Goal: Task Accomplishment & Management: Manage account settings

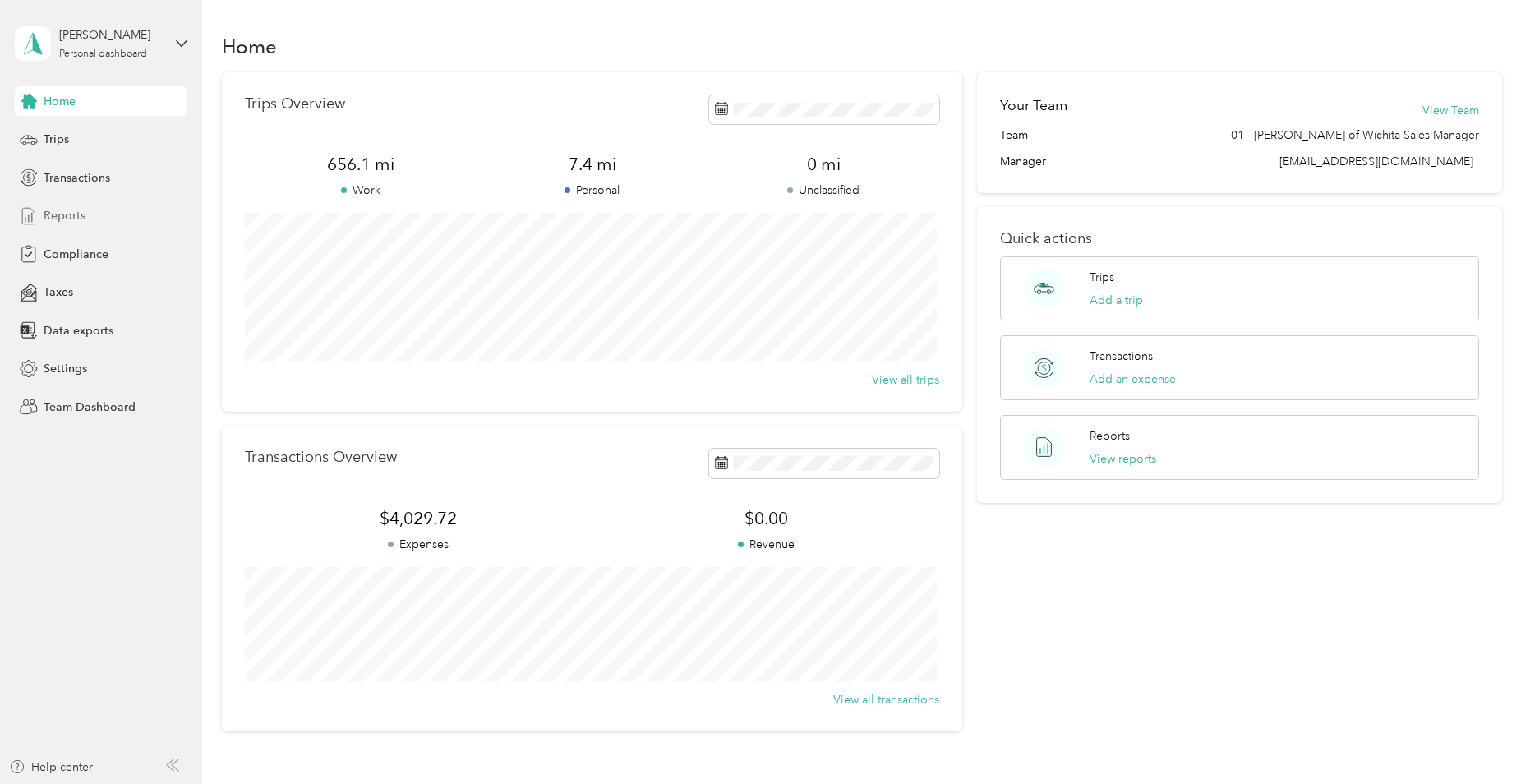
click at [57, 208] on span "Reports" at bounding box center [64, 216] width 42 height 17
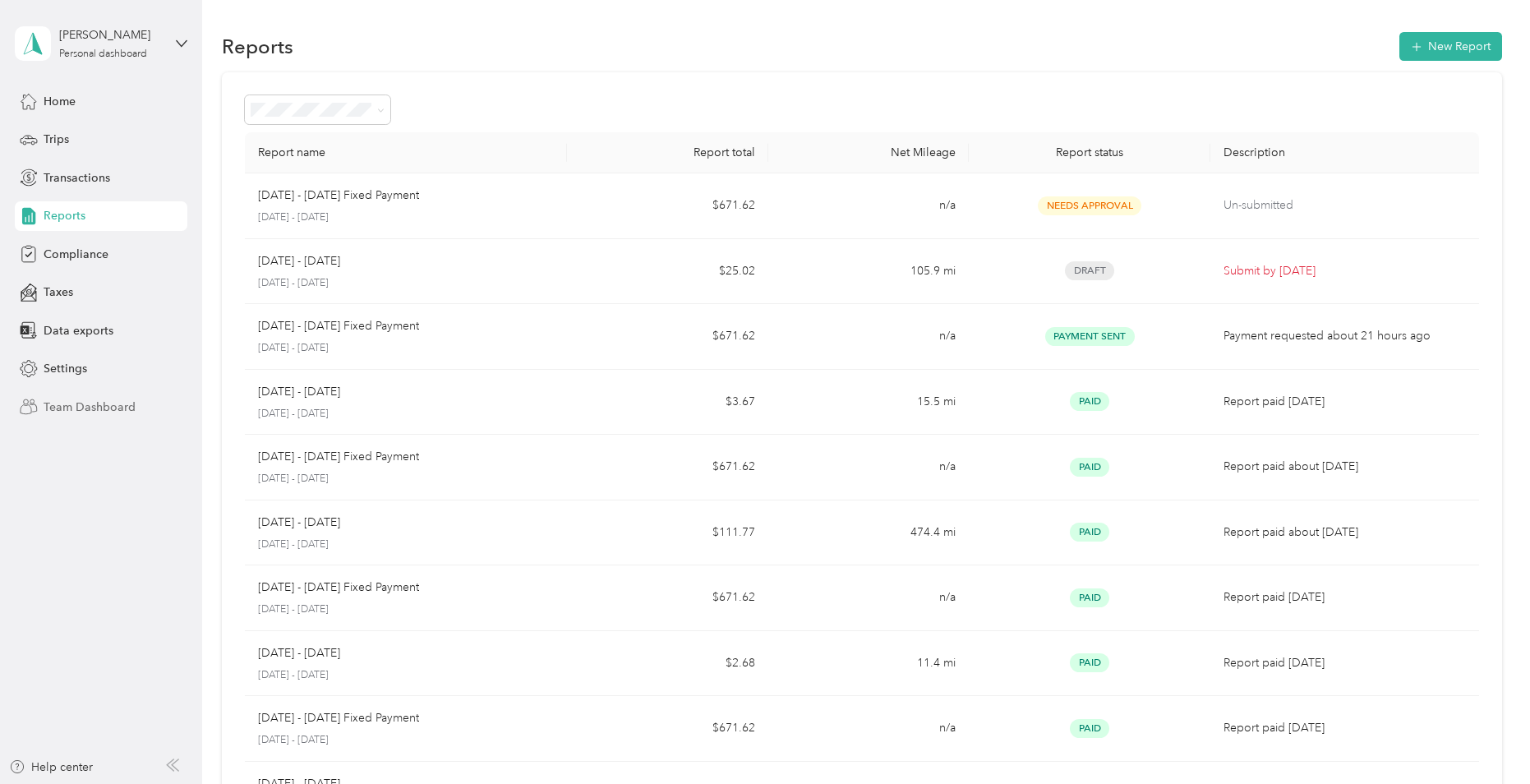
click at [85, 399] on span "Team Dashboard" at bounding box center [89, 407] width 92 height 17
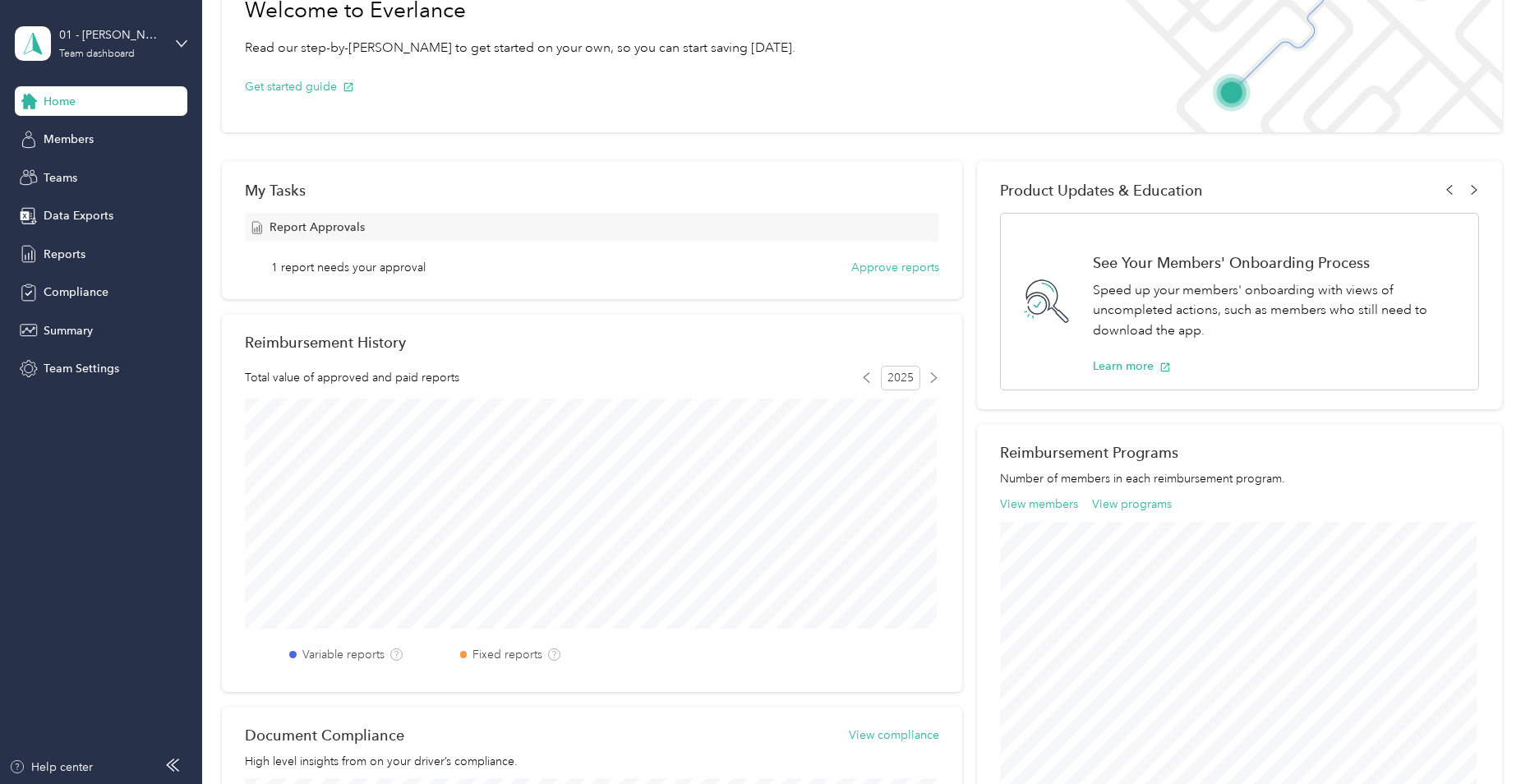
scroll to position [112, 0]
click at [911, 265] on button "Approve reports" at bounding box center [895, 265] width 88 height 17
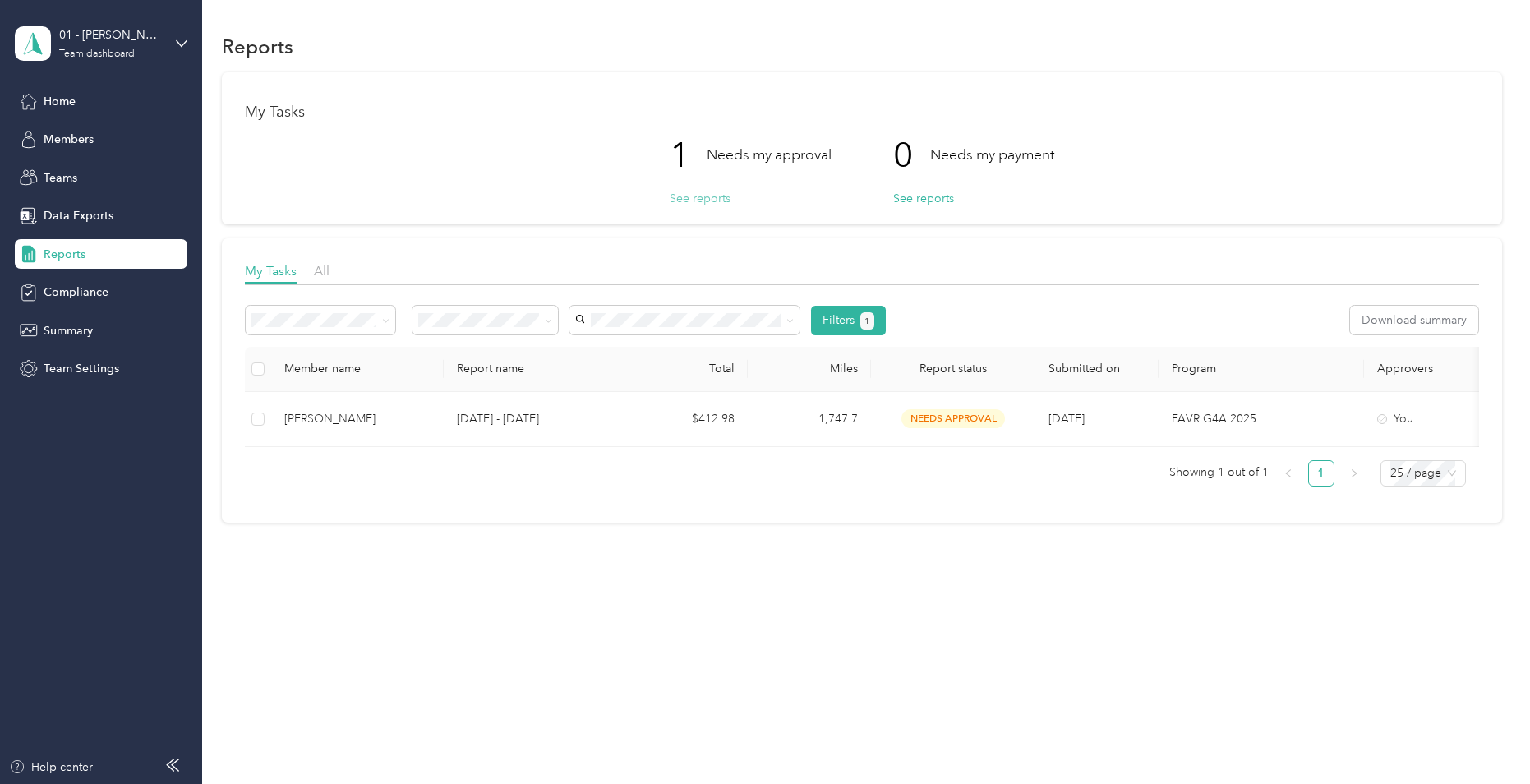
click at [701, 197] on button "See reports" at bounding box center [701, 198] width 61 height 17
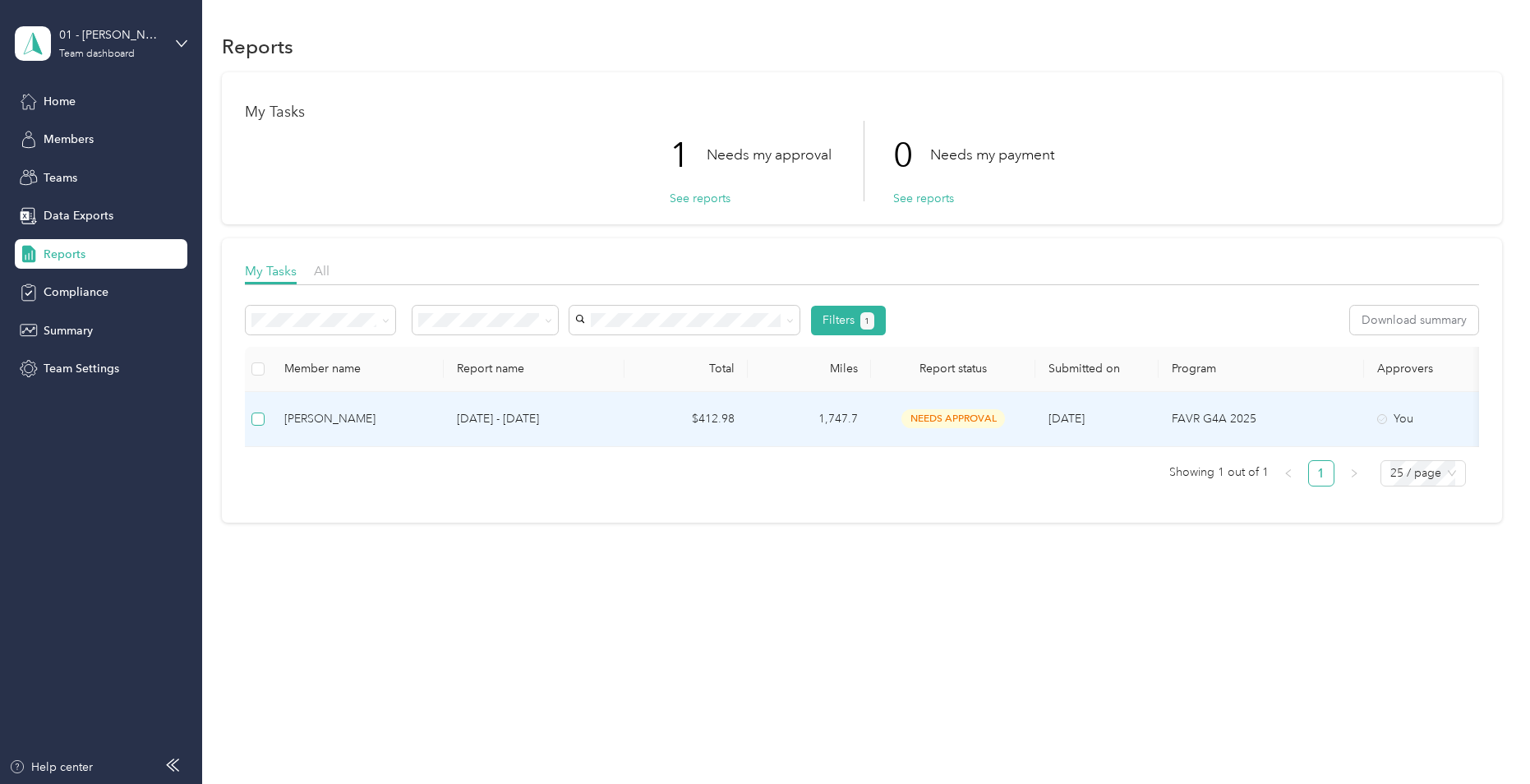
click at [258, 425] on label at bounding box center [258, 419] width 14 height 18
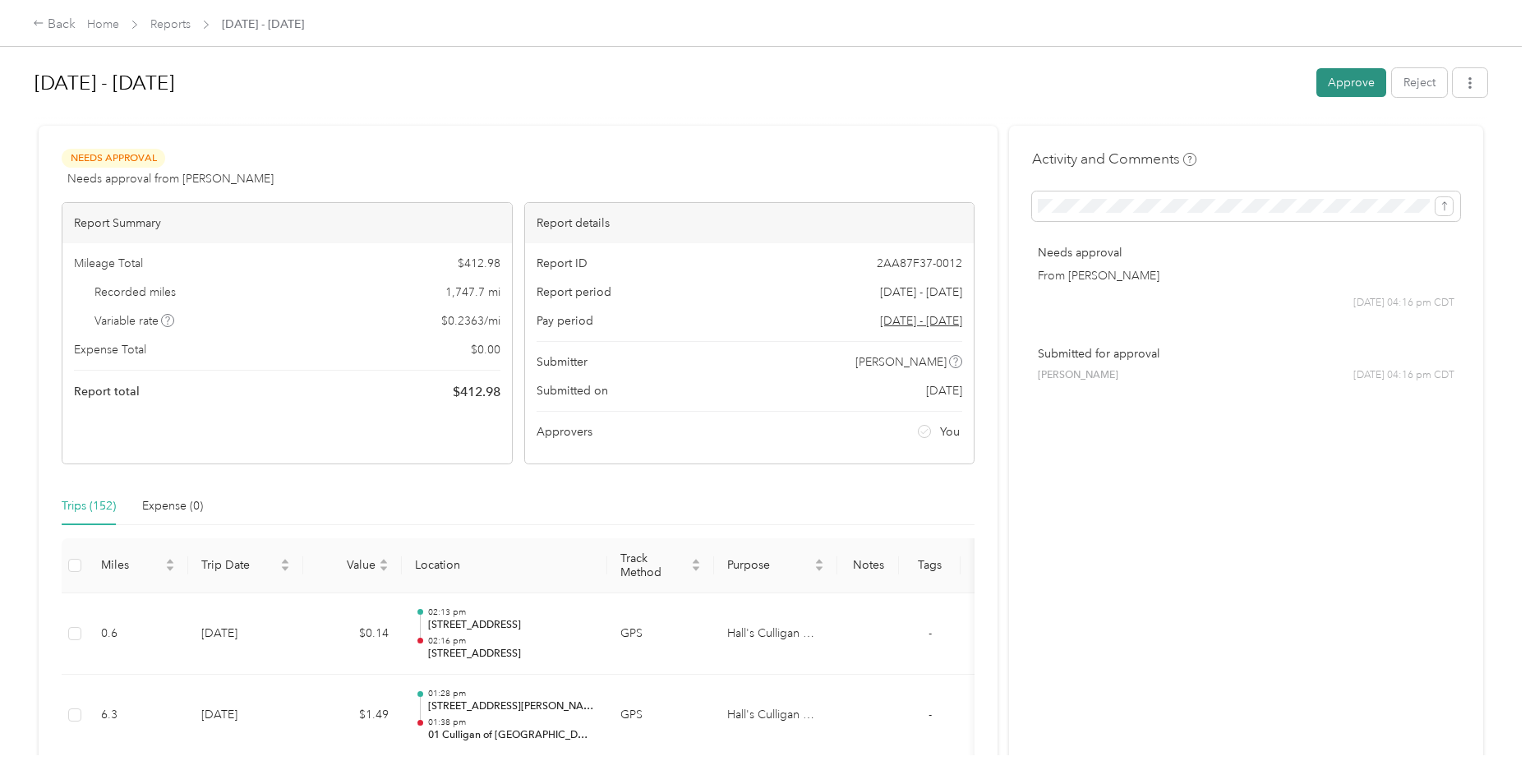
click at [1334, 83] on button "Approve" at bounding box center [1351, 83] width 70 height 29
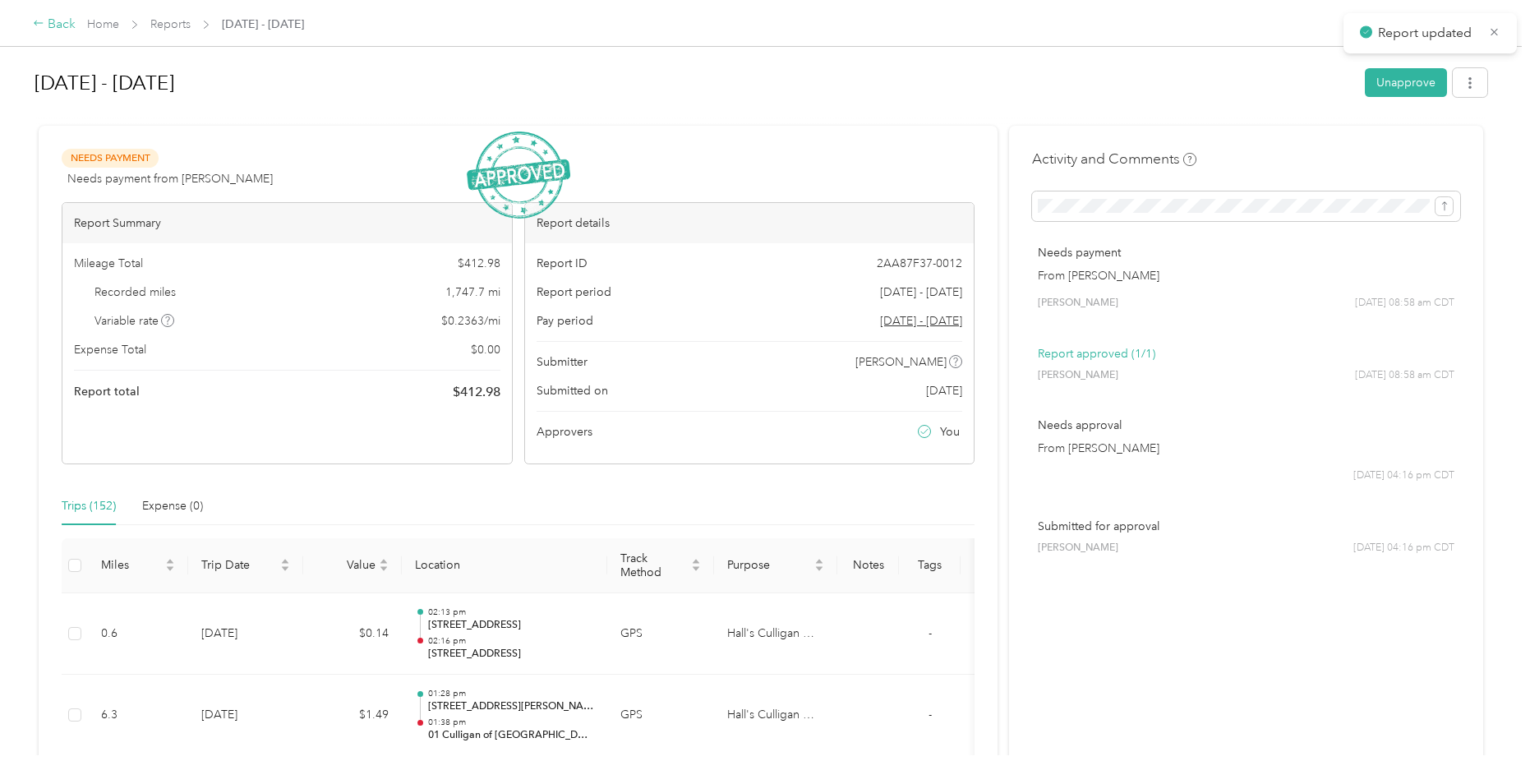
click at [44, 24] on div "Back" at bounding box center [54, 24] width 43 height 19
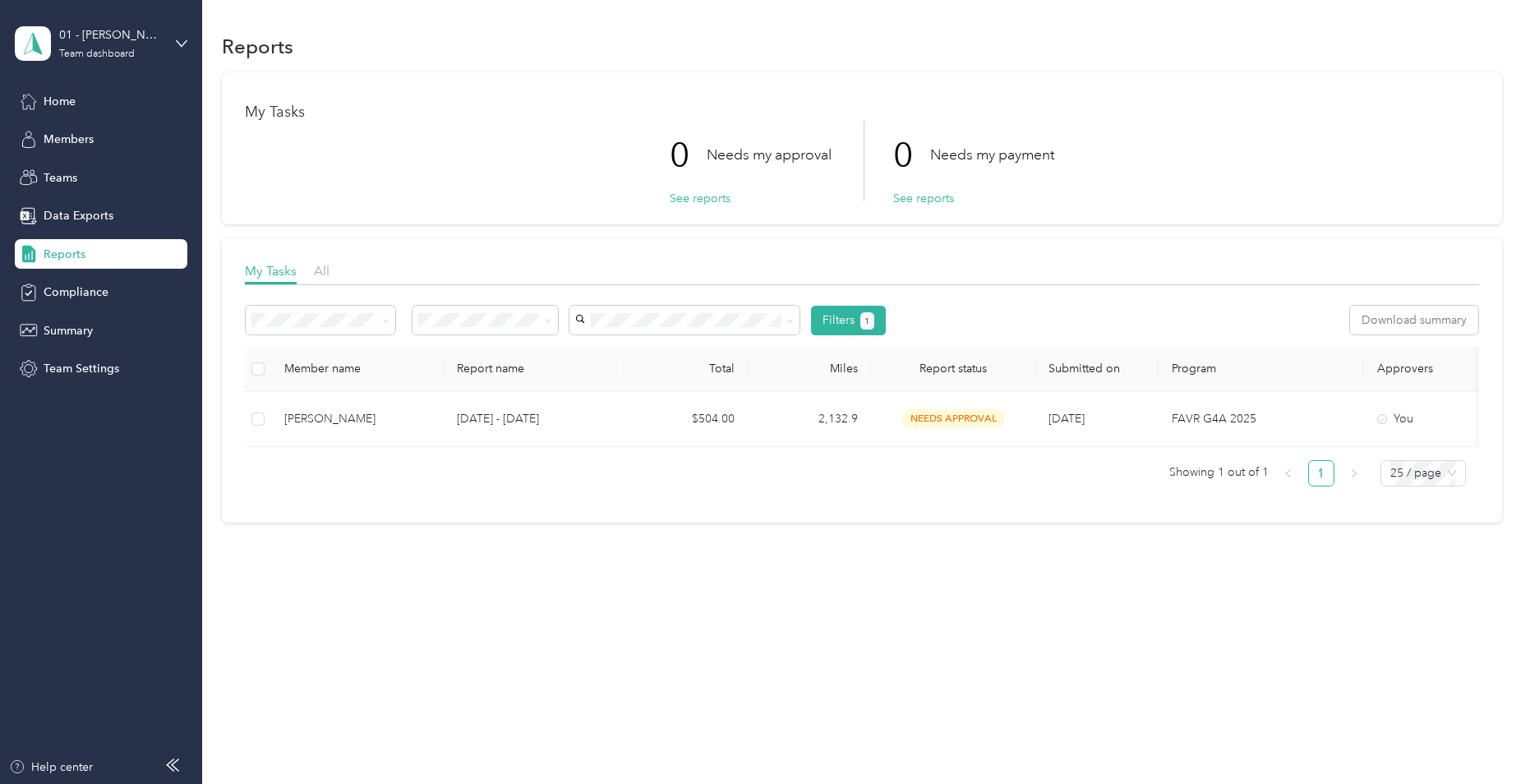
click at [107, 249] on div "Reports" at bounding box center [101, 254] width 173 height 30
click at [61, 255] on span "Reports" at bounding box center [64, 254] width 42 height 17
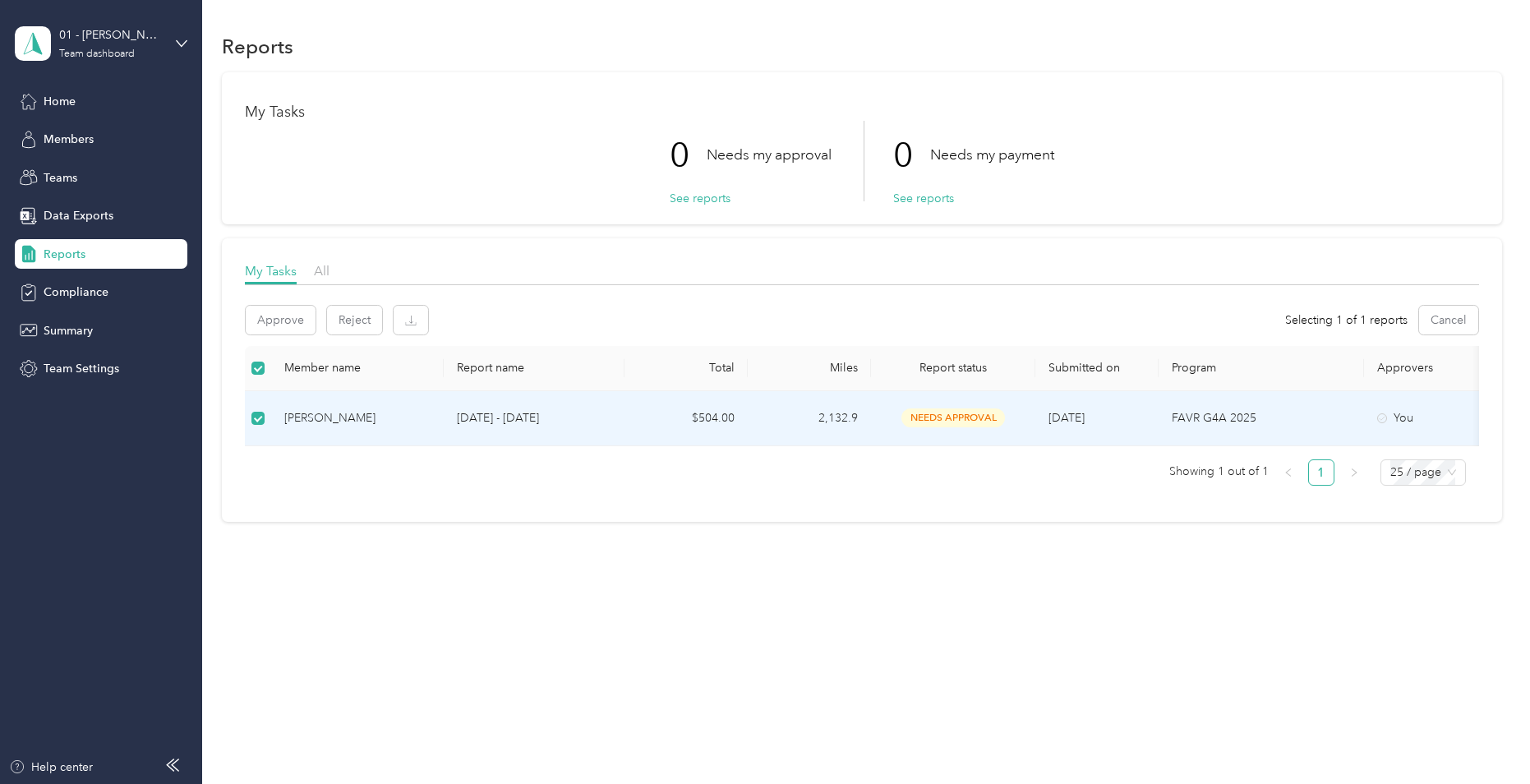
click at [343, 414] on div "[PERSON_NAME]" at bounding box center [357, 418] width 146 height 18
click at [366, 414] on div "[PERSON_NAME]" at bounding box center [357, 418] width 146 height 18
click at [685, 199] on button "See reports" at bounding box center [701, 198] width 61 height 17
click at [711, 193] on button "See reports" at bounding box center [701, 198] width 61 height 17
